Goal: Information Seeking & Learning: Learn about a topic

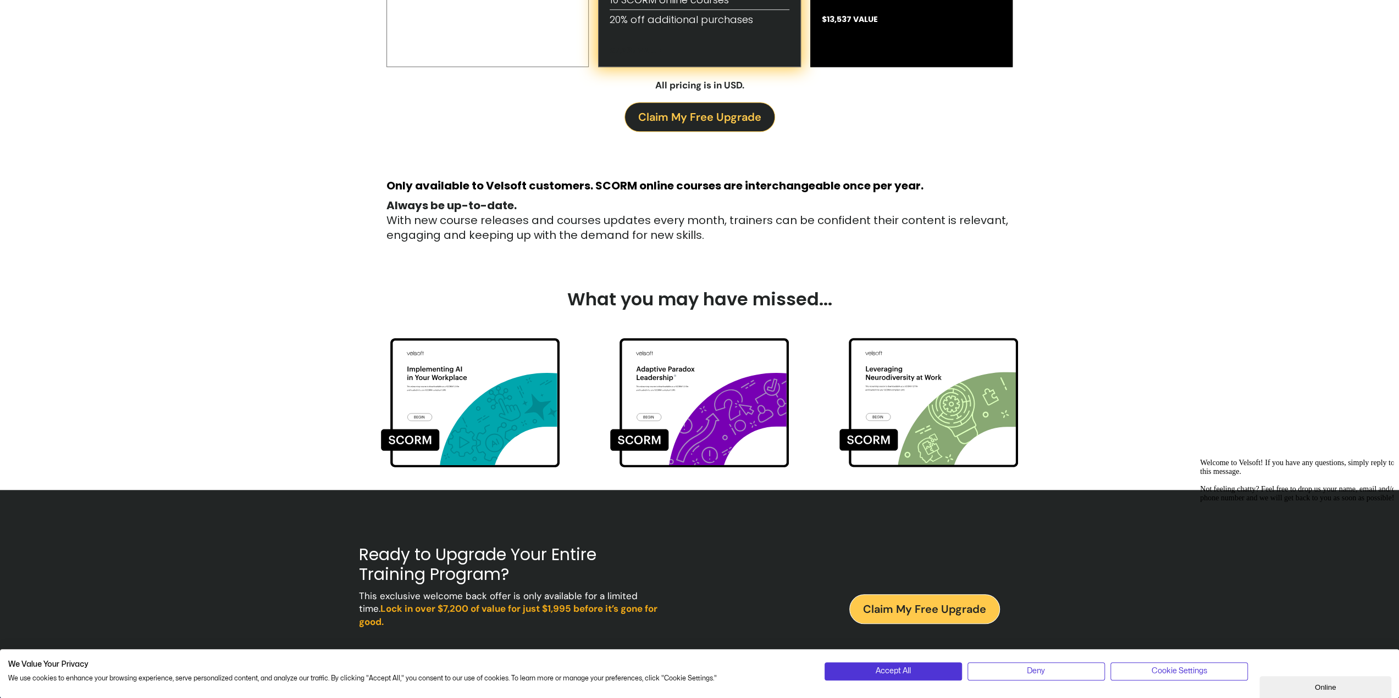
scroll to position [879, 0]
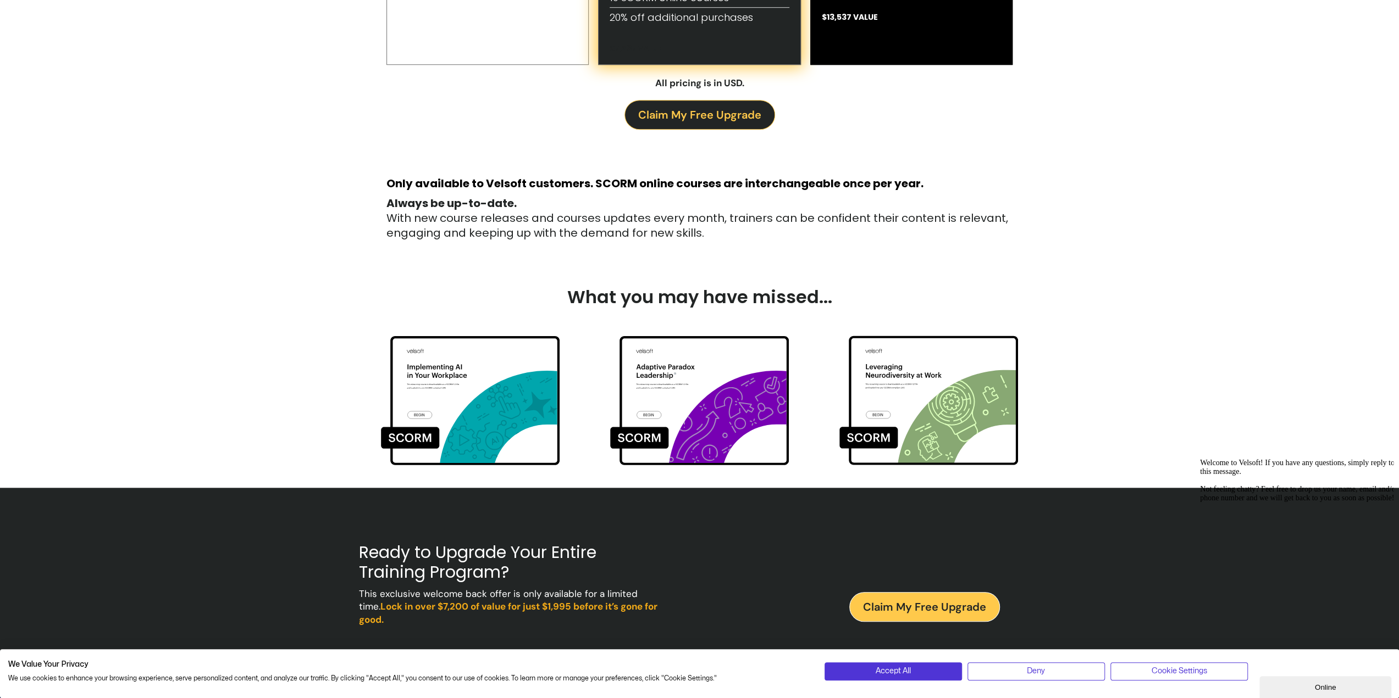
click at [694, 411] on img at bounding box center [699, 393] width 179 height 156
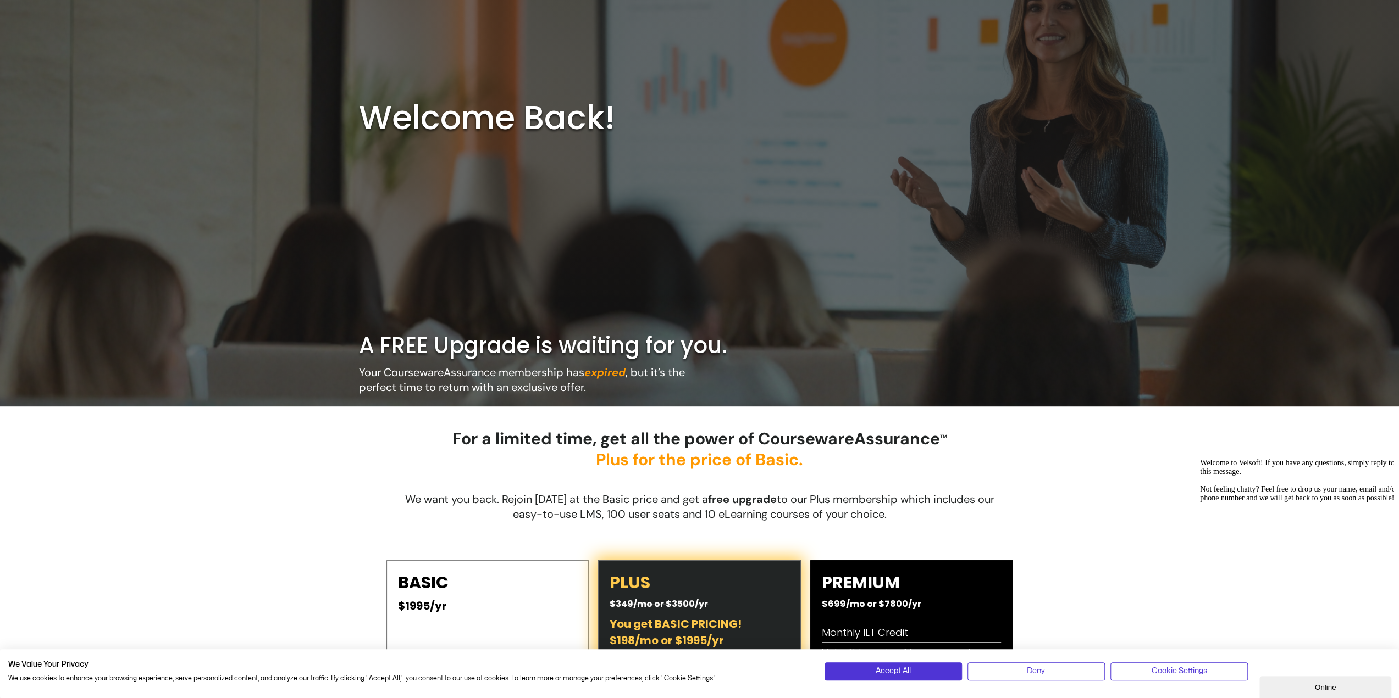
scroll to position [0, 0]
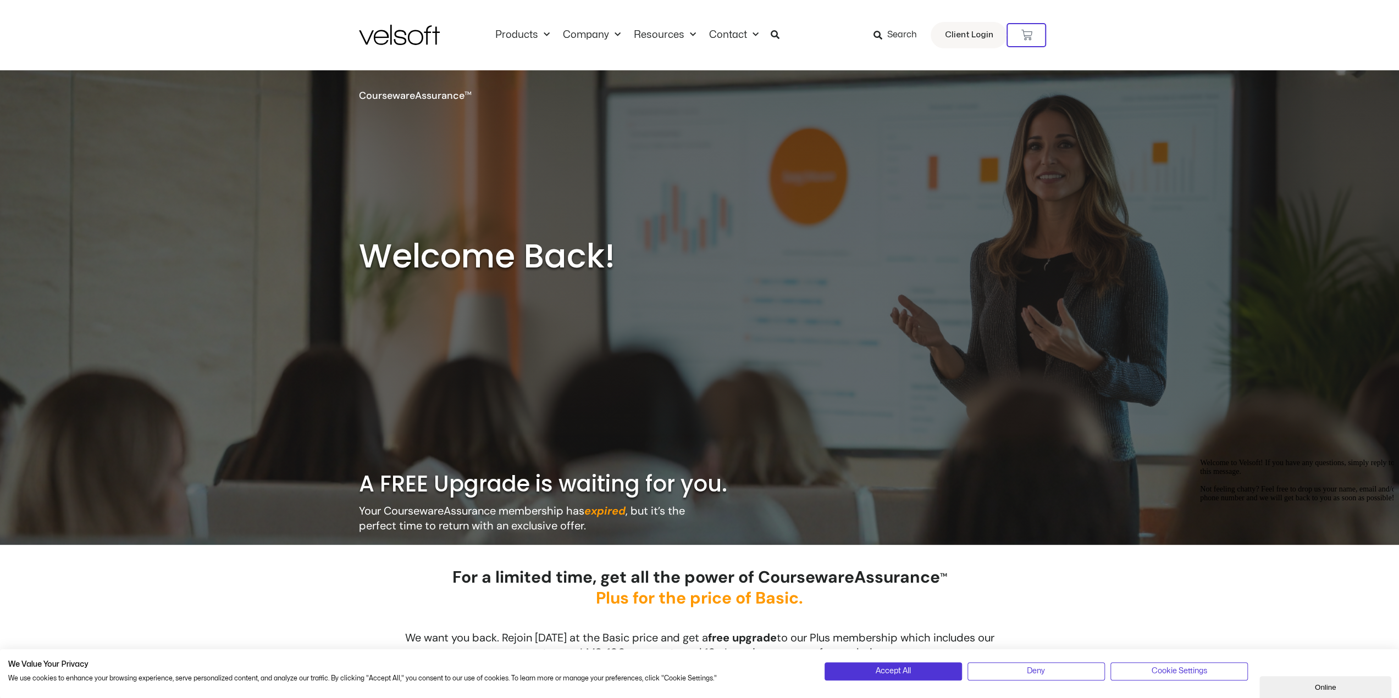
click at [390, 38] on img at bounding box center [399, 35] width 81 height 20
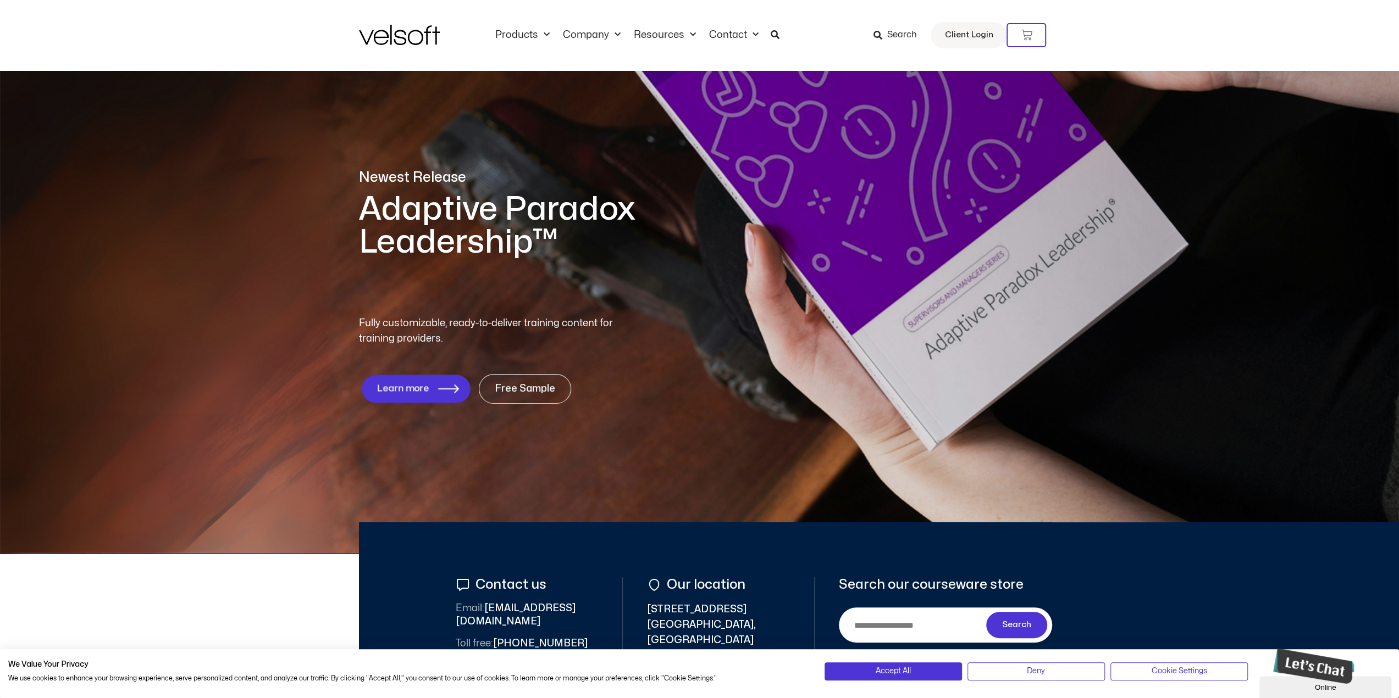
click at [414, 384] on span "Learn more" at bounding box center [402, 389] width 52 height 10
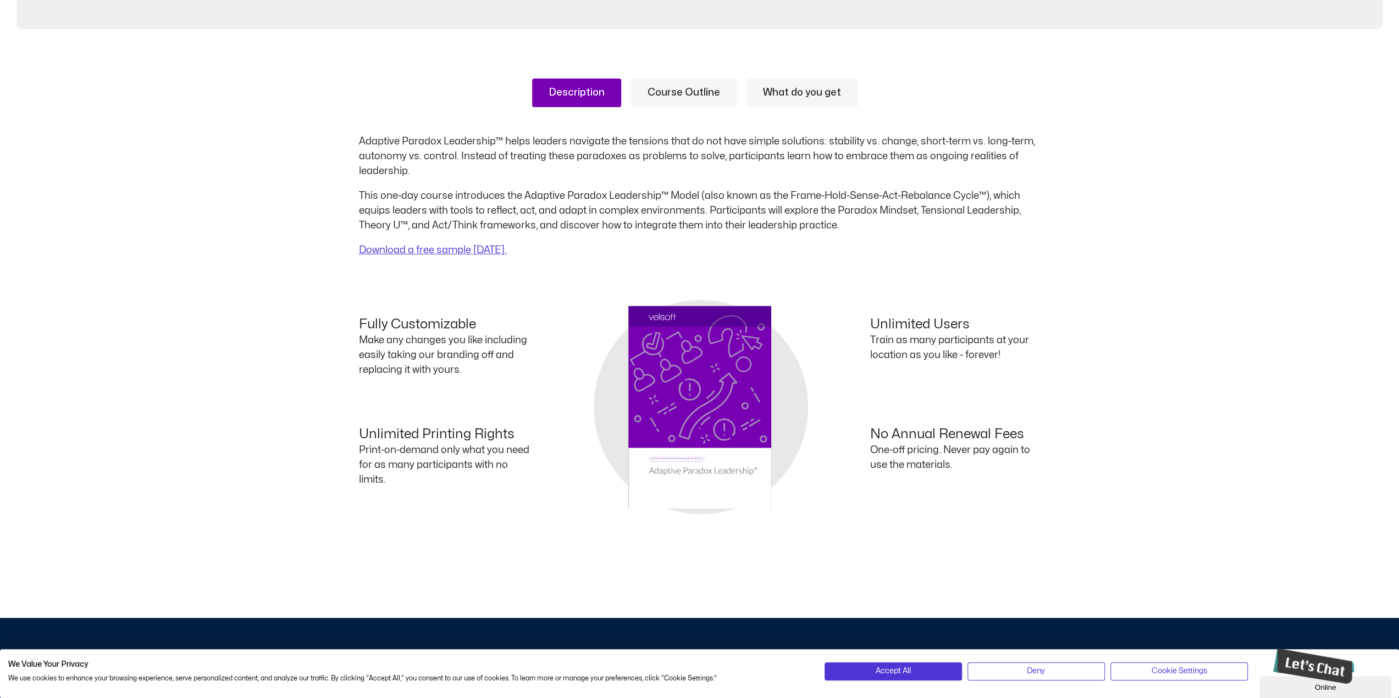
scroll to position [440, 0]
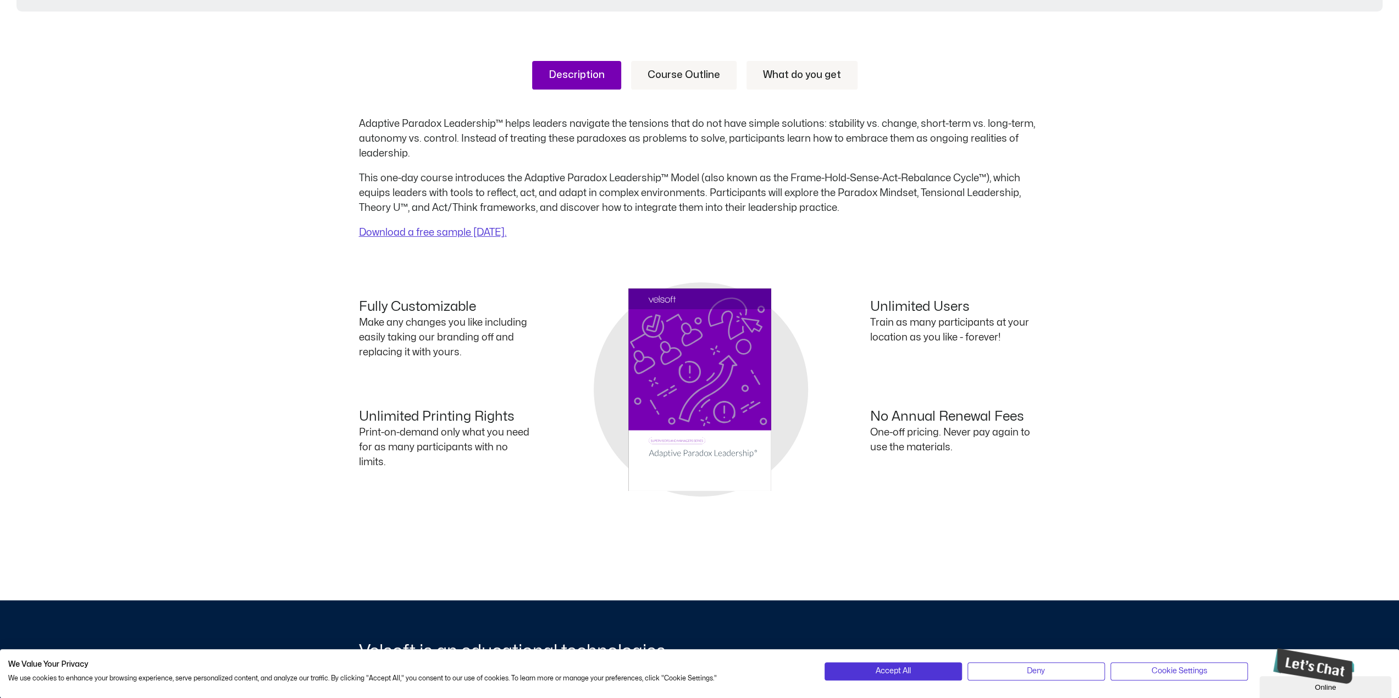
click at [664, 72] on link "Course Outline" at bounding box center [684, 75] width 106 height 29
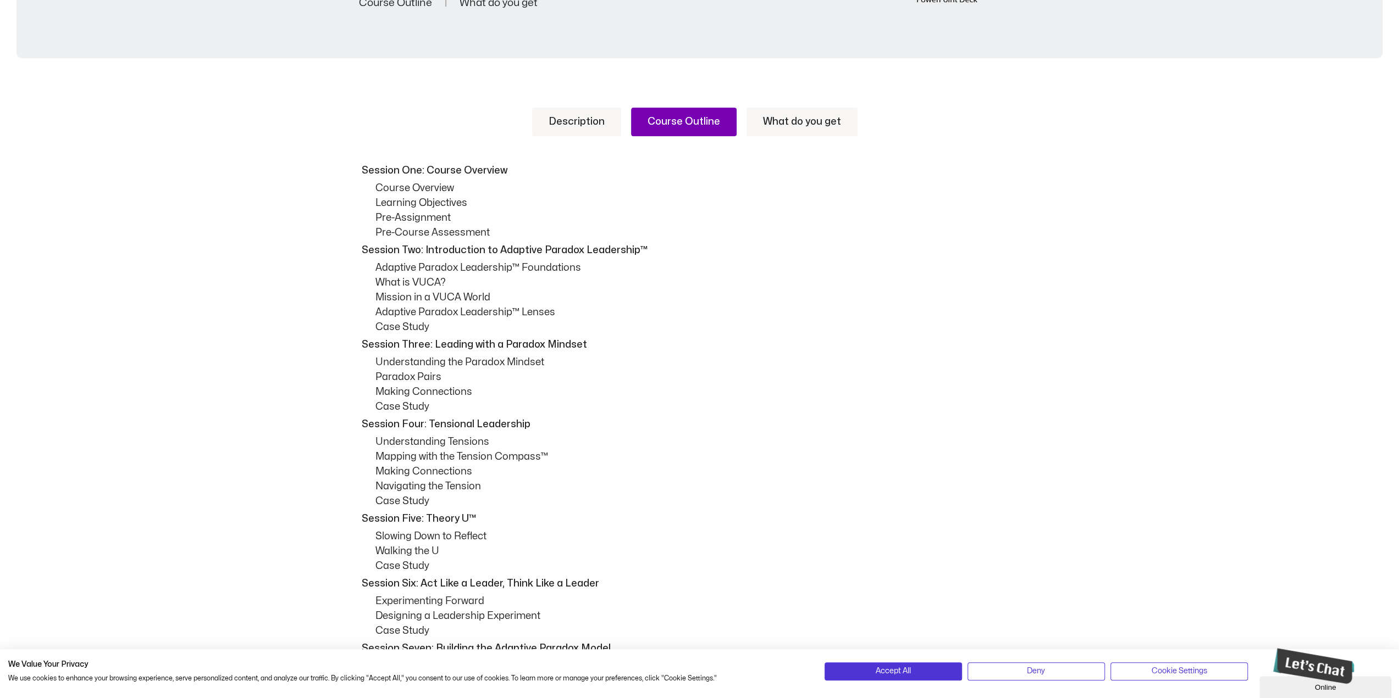
scroll to position [330, 0]
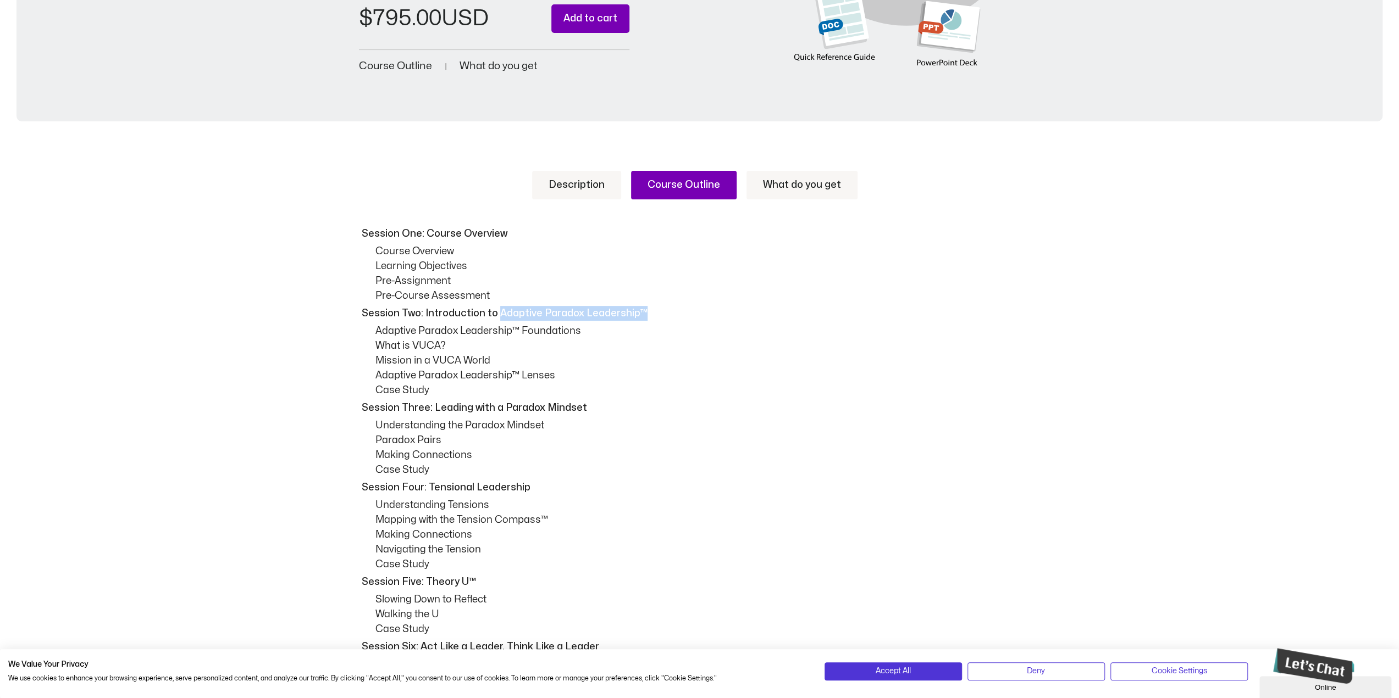
drag, startPoint x: 493, startPoint y: 310, endPoint x: 643, endPoint y: 310, distance: 149.5
click at [643, 310] on p "Session Two: Introduction to Adaptive Paradox Leadership™" at bounding box center [700, 313] width 676 height 15
copy p "Adaptive Paradox Leadership™"
